Goal: Task Accomplishment & Management: Manage account settings

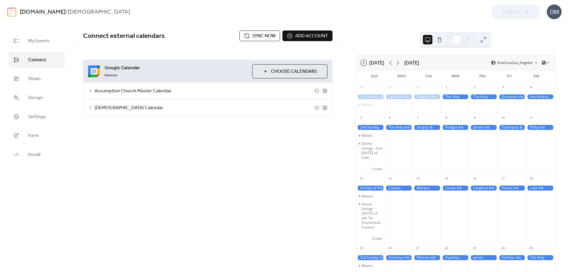
click at [254, 35] on span "Sync now" at bounding box center [263, 36] width 23 height 7
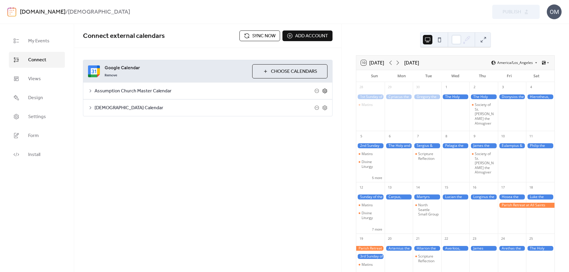
click at [325, 90] on icon at bounding box center [324, 90] width 5 height 5
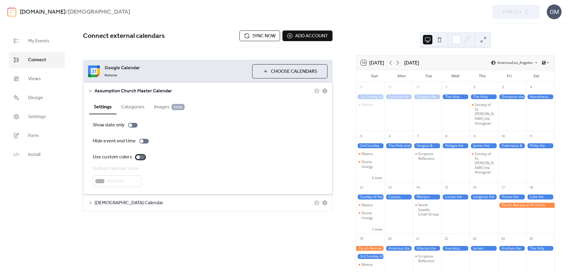
click at [138, 158] on div at bounding box center [138, 157] width 4 height 4
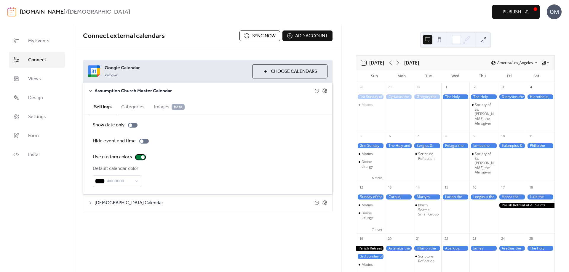
click at [140, 155] on div at bounding box center [140, 157] width 9 height 5
click at [184, 71] on span "Google Calendar" at bounding box center [176, 68] width 143 height 7
click at [88, 90] on icon at bounding box center [90, 91] width 5 height 5
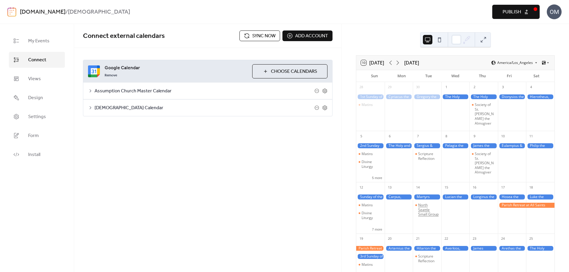
click at [428, 205] on div "North Seattle Small Group" at bounding box center [428, 210] width 21 height 14
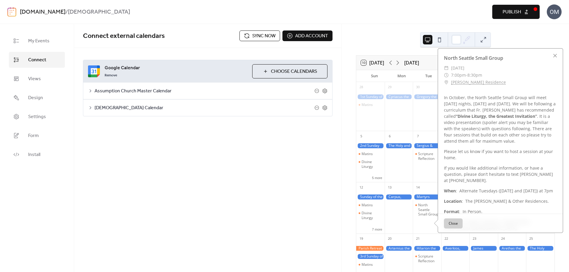
click at [539, 65] on div "​ [DATE]" at bounding box center [500, 68] width 113 height 7
click at [284, 157] on div "Connect external calendars Sync now Add account Google Calendar Remove Choose C…" at bounding box center [207, 148] width 267 height 248
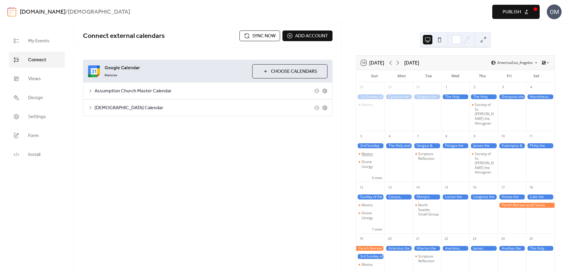
click at [372, 152] on div "Matins" at bounding box center [366, 154] width 11 height 5
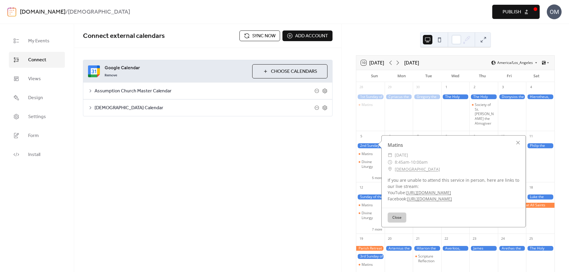
click at [324, 169] on div "Connect external calendars Sync now Add account Google Calendar Remove Choose C…" at bounding box center [207, 148] width 267 height 248
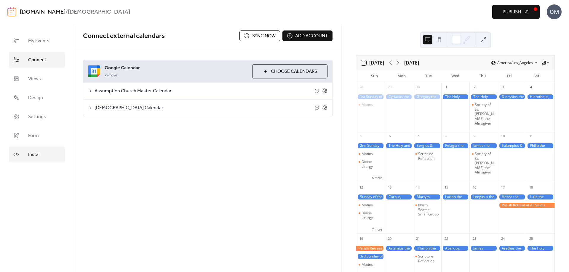
click at [37, 154] on span "Install" at bounding box center [34, 154] width 12 height 7
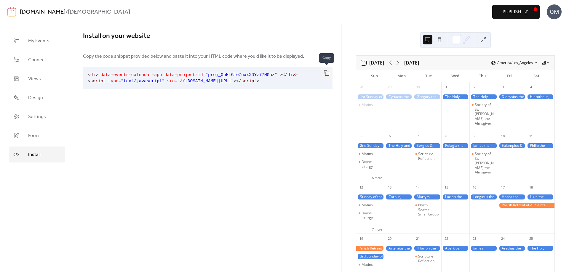
click at [327, 75] on button "button" at bounding box center [326, 73] width 12 height 13
click at [37, 136] on span "Form" at bounding box center [33, 135] width 11 height 7
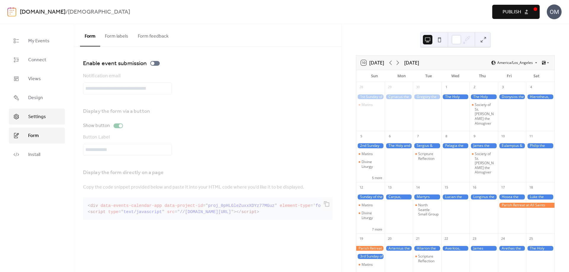
click at [34, 115] on span "Settings" at bounding box center [37, 116] width 18 height 7
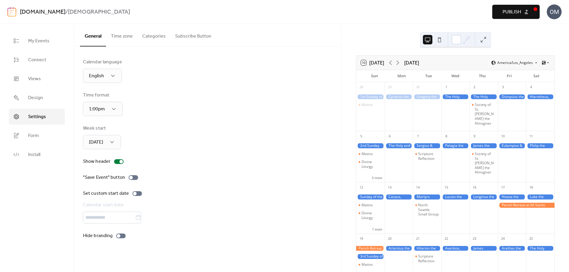
click at [124, 34] on button "Time zone" at bounding box center [121, 35] width 31 height 22
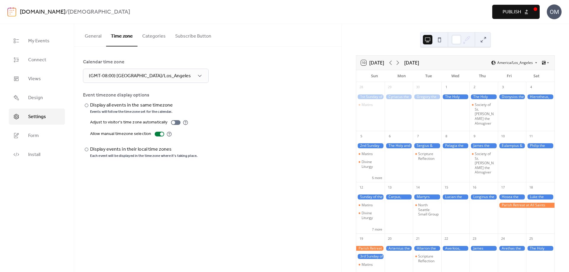
click at [149, 37] on button "Categories" at bounding box center [153, 35] width 33 height 22
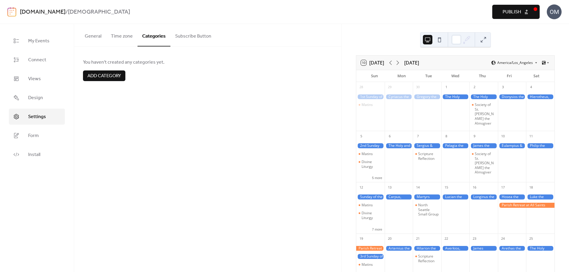
click at [192, 34] on button "Subscribe Button" at bounding box center [193, 35] width 46 height 22
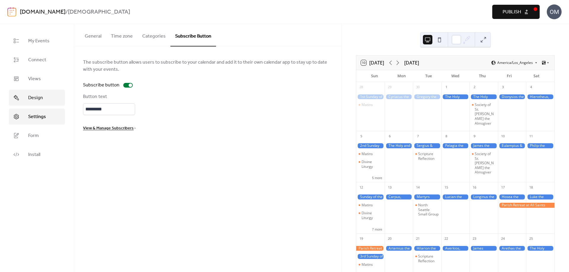
click at [41, 95] on span "Design" at bounding box center [35, 97] width 15 height 7
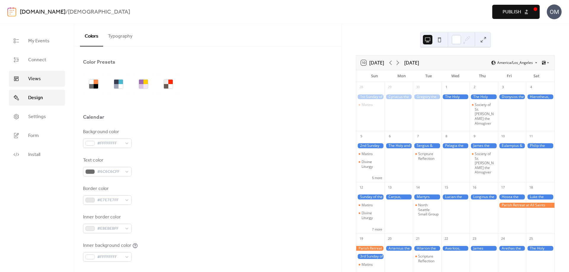
click at [31, 80] on span "Views" at bounding box center [34, 79] width 13 height 7
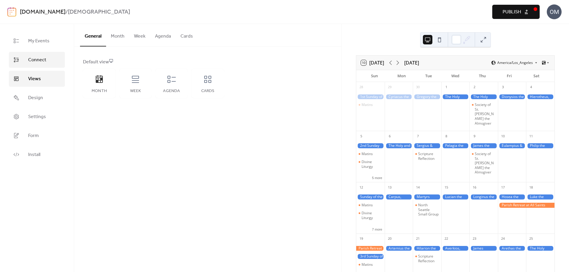
click at [35, 61] on span "Connect" at bounding box center [37, 60] width 18 height 7
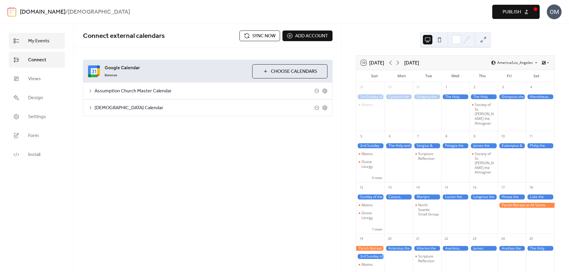
click at [37, 42] on span "My Events" at bounding box center [38, 41] width 21 height 7
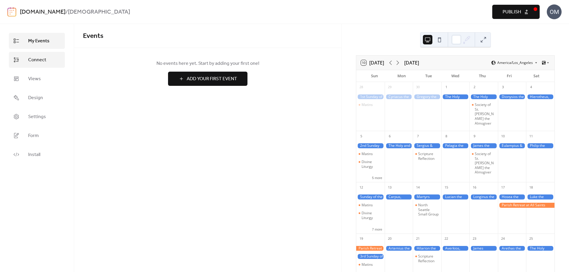
click at [32, 57] on span "Connect" at bounding box center [37, 60] width 18 height 7
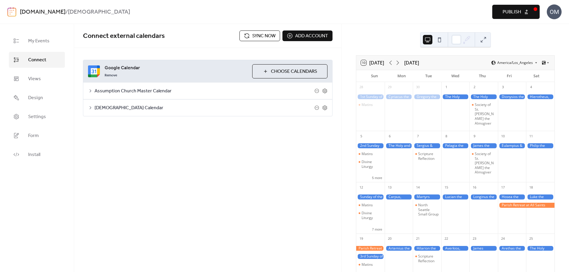
click at [526, 12] on button "Publish" at bounding box center [515, 12] width 47 height 14
click at [552, 11] on div "OM" at bounding box center [553, 11] width 15 height 15
click at [194, 7] on div "[DOMAIN_NAME] / [DEMOGRAPHIC_DATA]" at bounding box center [164, 12] width 289 height 11
